Goal: Task Accomplishment & Management: Complete application form

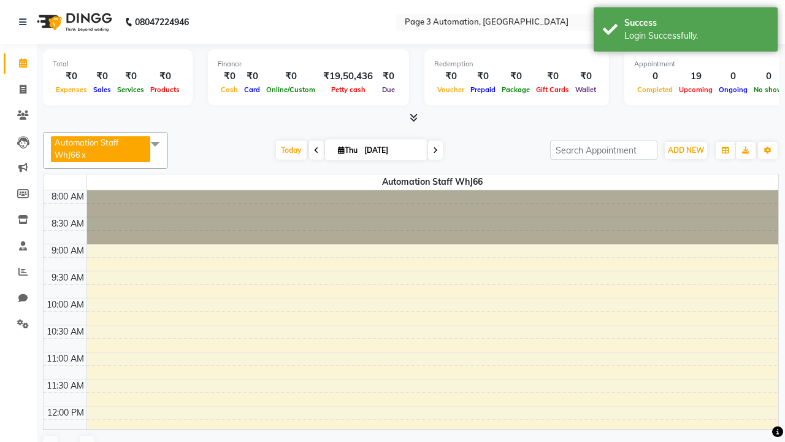
select select "en"
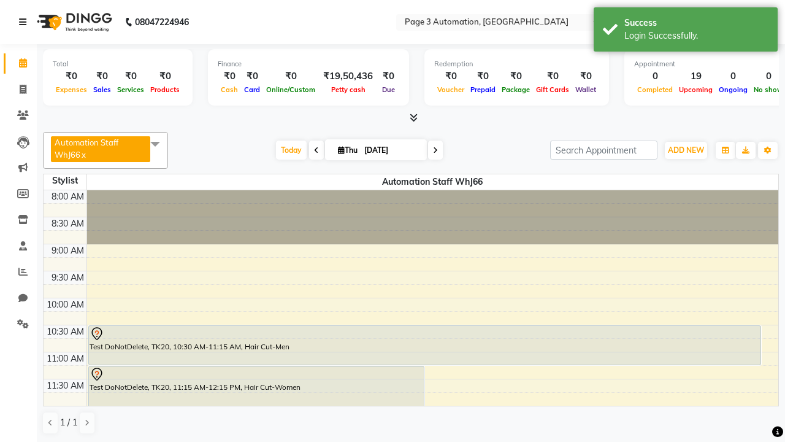
click at [25, 22] on icon at bounding box center [22, 22] width 7 height 9
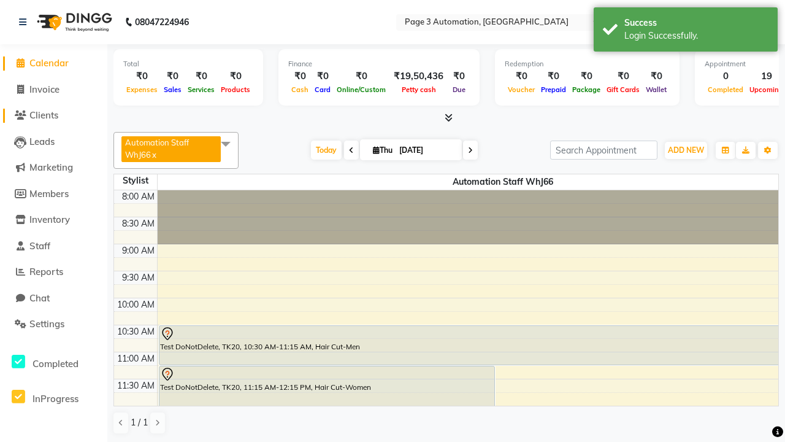
click at [53, 115] on span "Clients" at bounding box center [43, 115] width 29 height 12
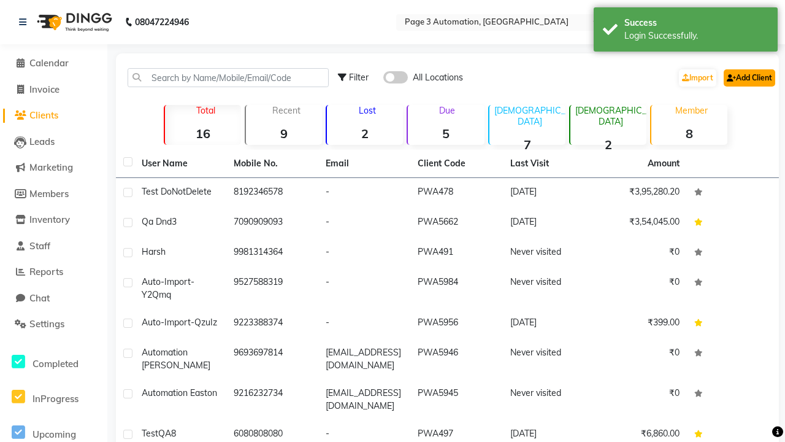
click at [748, 77] on link "Add Client" at bounding box center [750, 77] width 52 height 17
select select "22"
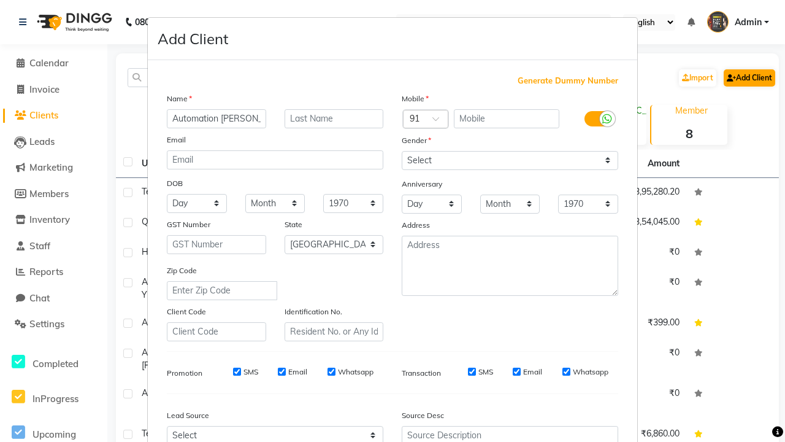
type input "Automation [PERSON_NAME]"
type input "9274473976"
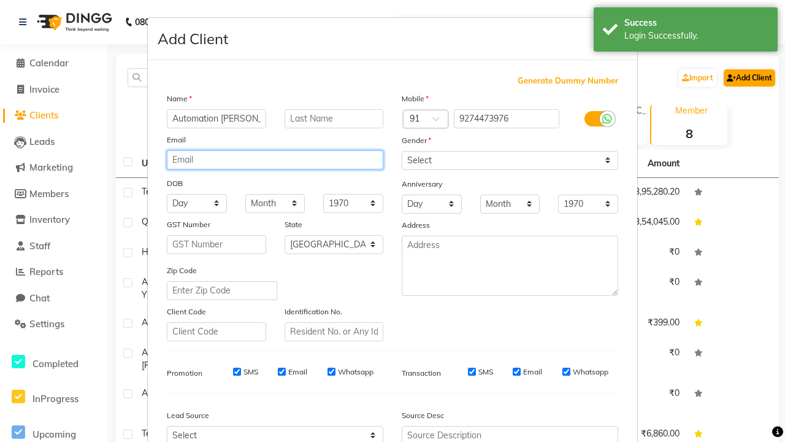
type input "[EMAIL_ADDRESS][DOMAIN_NAME]"
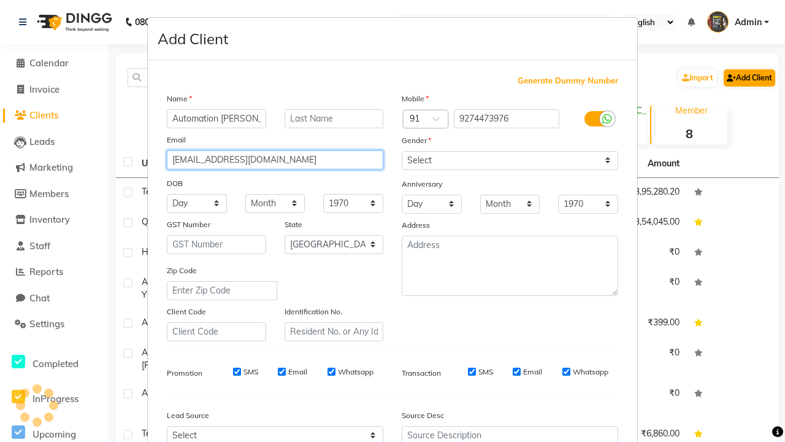
select select "[DEMOGRAPHIC_DATA]"
type input "[EMAIL_ADDRESS][DOMAIN_NAME]"
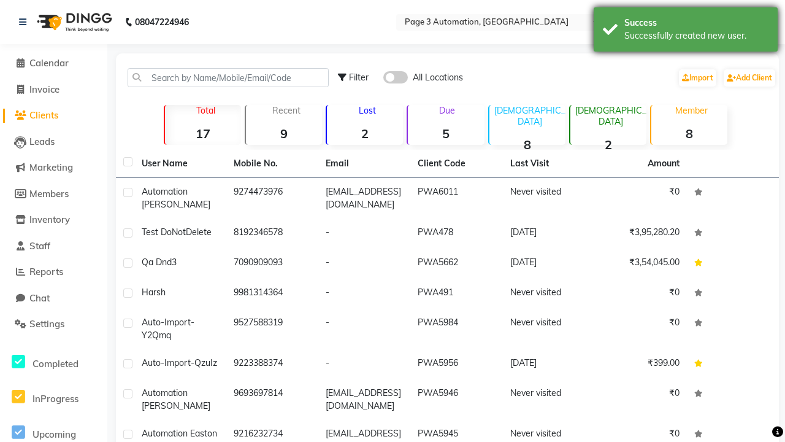
click at [686, 31] on div "Successfully created new user." at bounding box center [697, 35] width 144 height 13
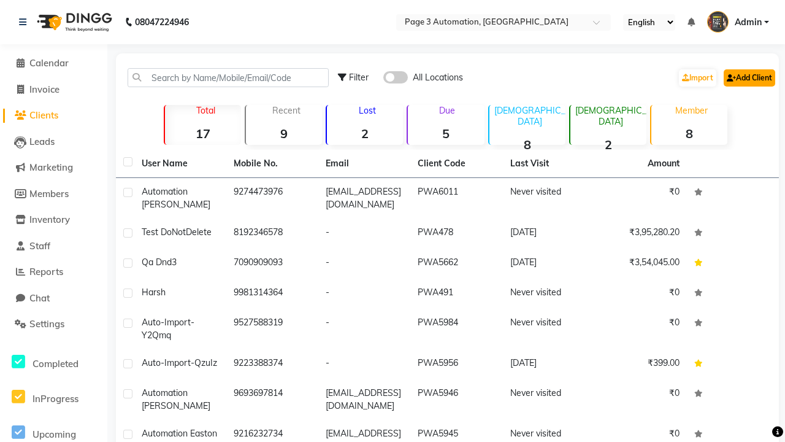
click at [748, 77] on link "Add Client" at bounding box center [750, 77] width 52 height 17
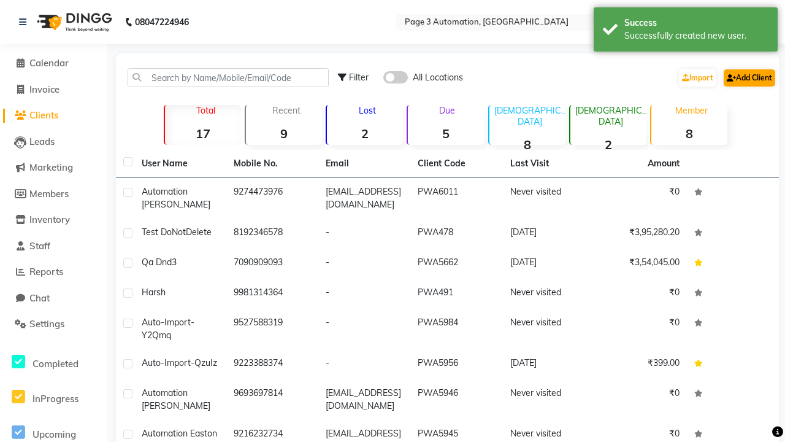
select select "22"
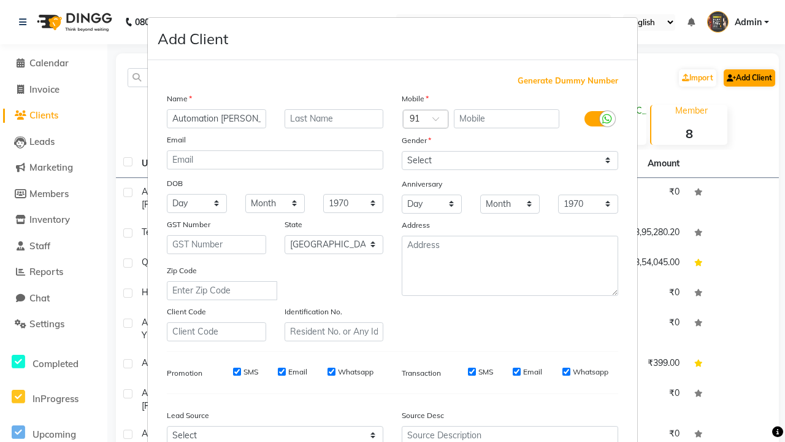
type input "Automation [PERSON_NAME]"
type input "9789473545"
type input "[EMAIL_ADDRESS][DOMAIN_NAME]"
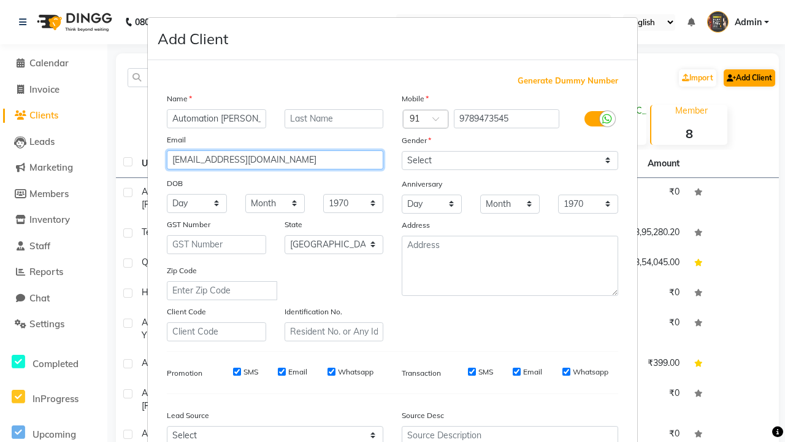
select select "[DEMOGRAPHIC_DATA]"
type input "[EMAIL_ADDRESS][DOMAIN_NAME]"
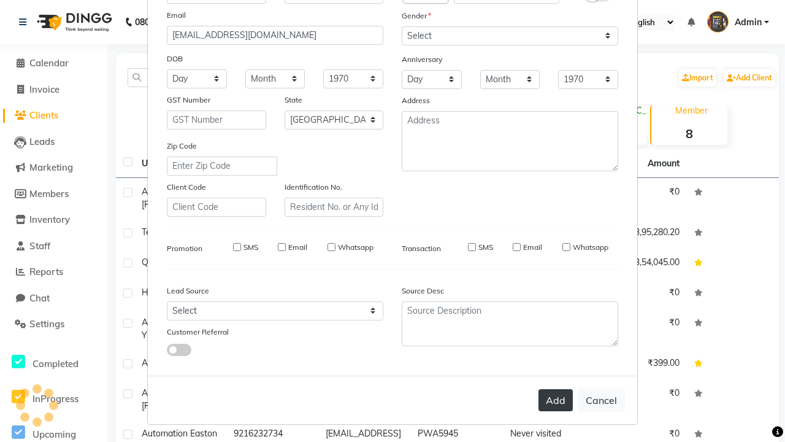
select select
select select "null"
select select
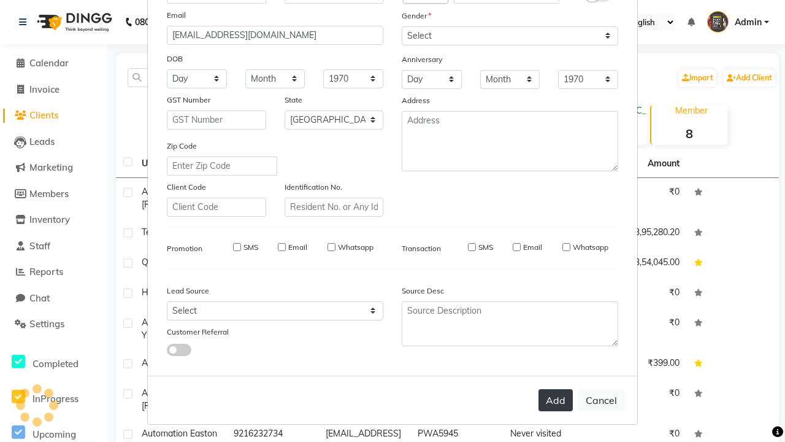
select select
checkbox input "false"
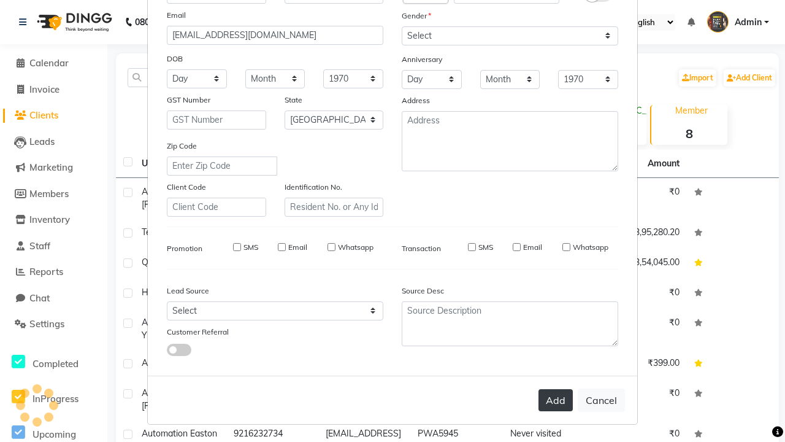
checkbox input "false"
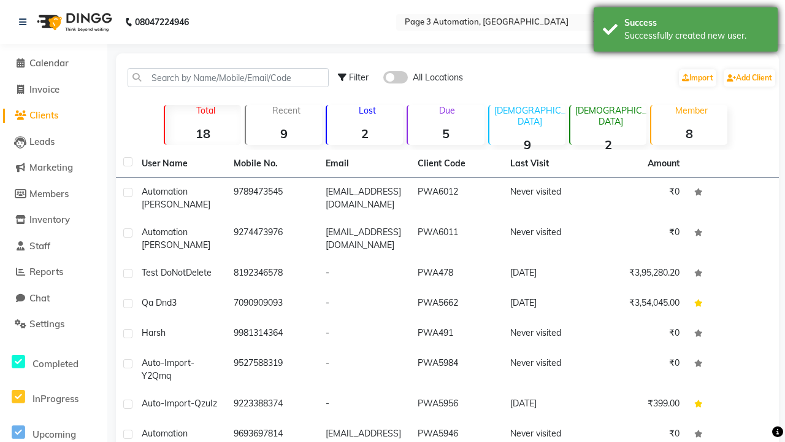
click at [686, 31] on div "Successfully created new user." at bounding box center [697, 35] width 144 height 13
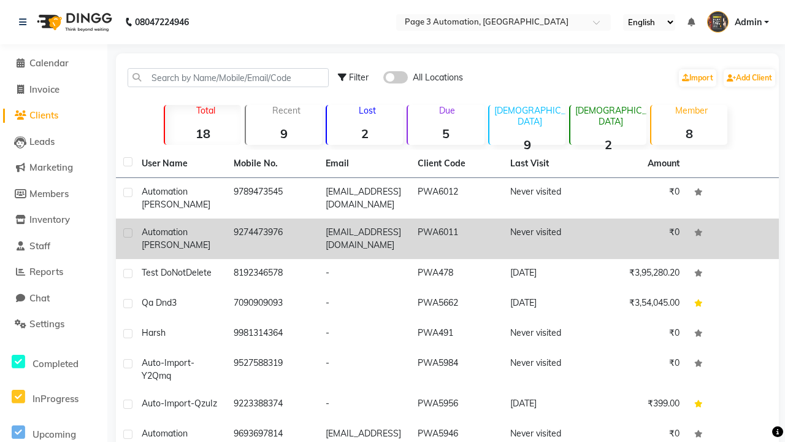
click at [128, 233] on label at bounding box center [127, 232] width 9 height 9
click at [128, 233] on input "checkbox" at bounding box center [127, 233] width 8 height 8
checkbox input "true"
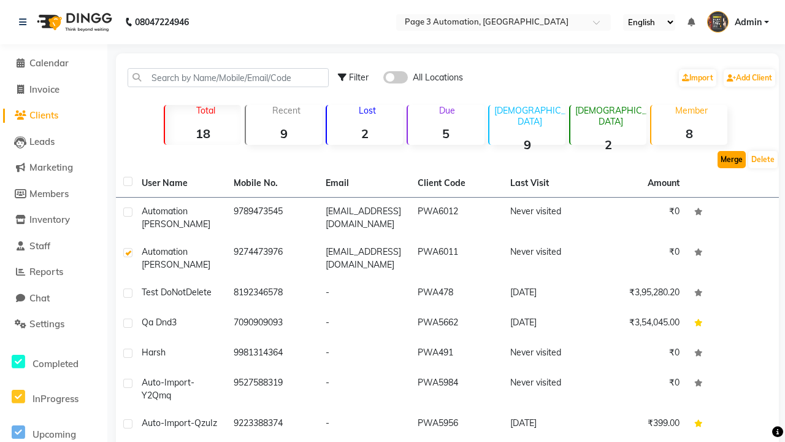
click at [732, 159] on button "Merge" at bounding box center [732, 159] width 28 height 17
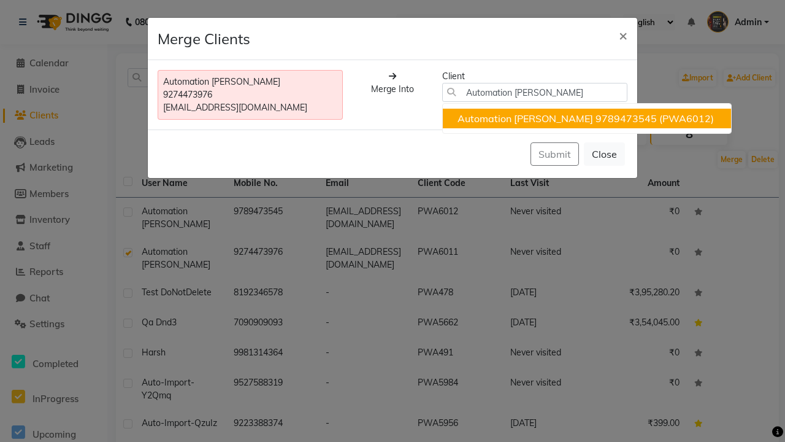
click at [596, 118] on ngb-highlight "9789473545" at bounding box center [626, 118] width 61 height 12
type input "9789473545"
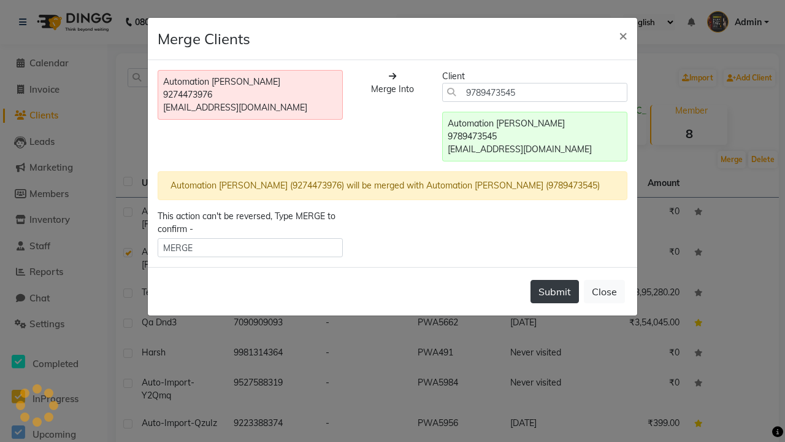
type input "MERGE"
click at [555, 291] on button "Submit" at bounding box center [555, 291] width 48 height 23
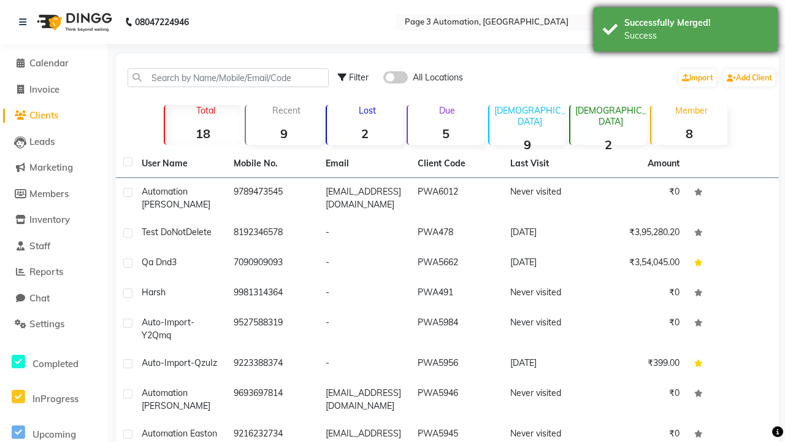
click at [686, 31] on div "Success" at bounding box center [697, 35] width 144 height 13
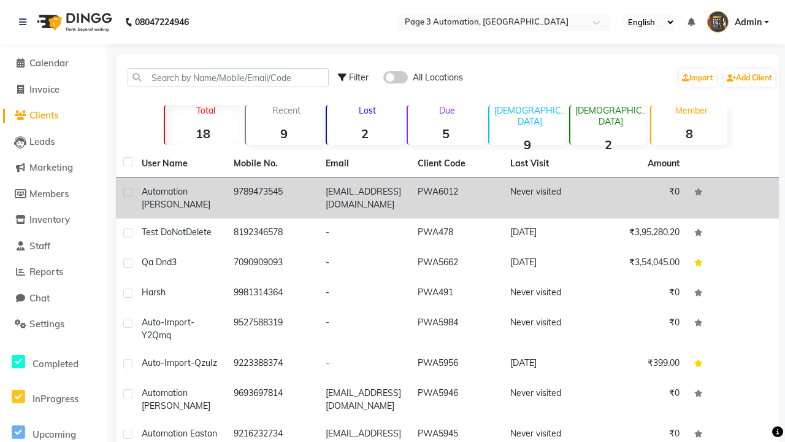
click at [128, 192] on label at bounding box center [127, 192] width 9 height 9
click at [128, 192] on input "checkbox" at bounding box center [127, 193] width 8 height 8
checkbox input "true"
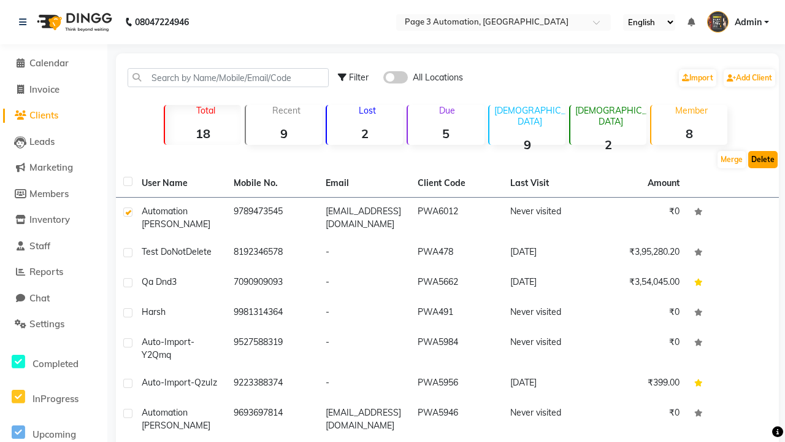
click at [763, 159] on button "Delete" at bounding box center [762, 159] width 29 height 17
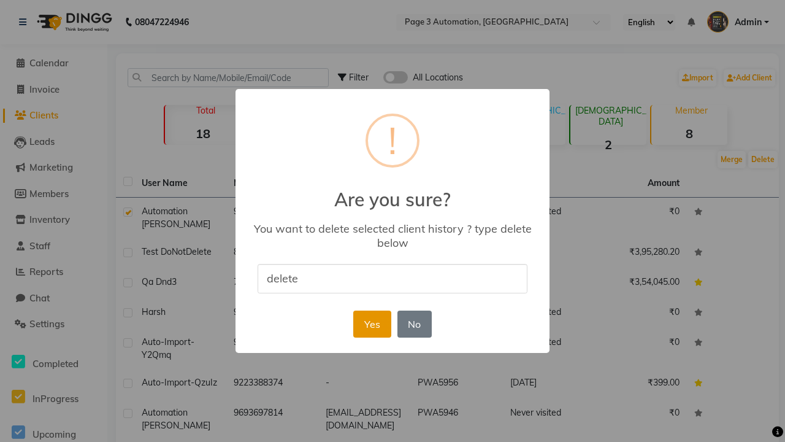
type input "delete"
click at [372, 323] on button "Yes" at bounding box center [371, 323] width 37 height 27
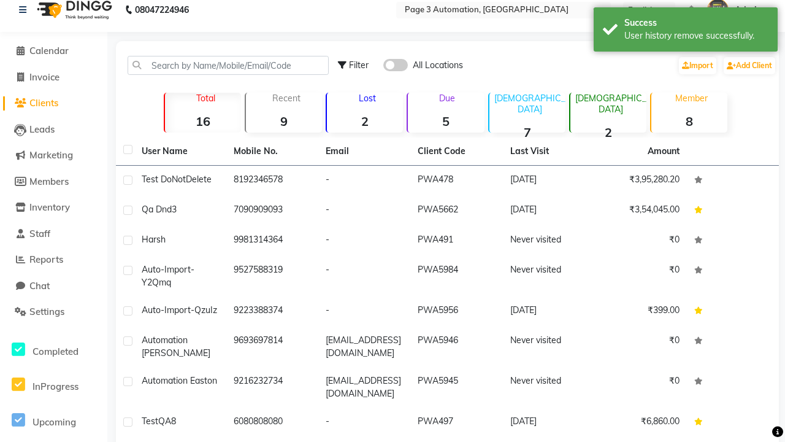
scroll to position [0, 0]
